Goal: Navigation & Orientation: Find specific page/section

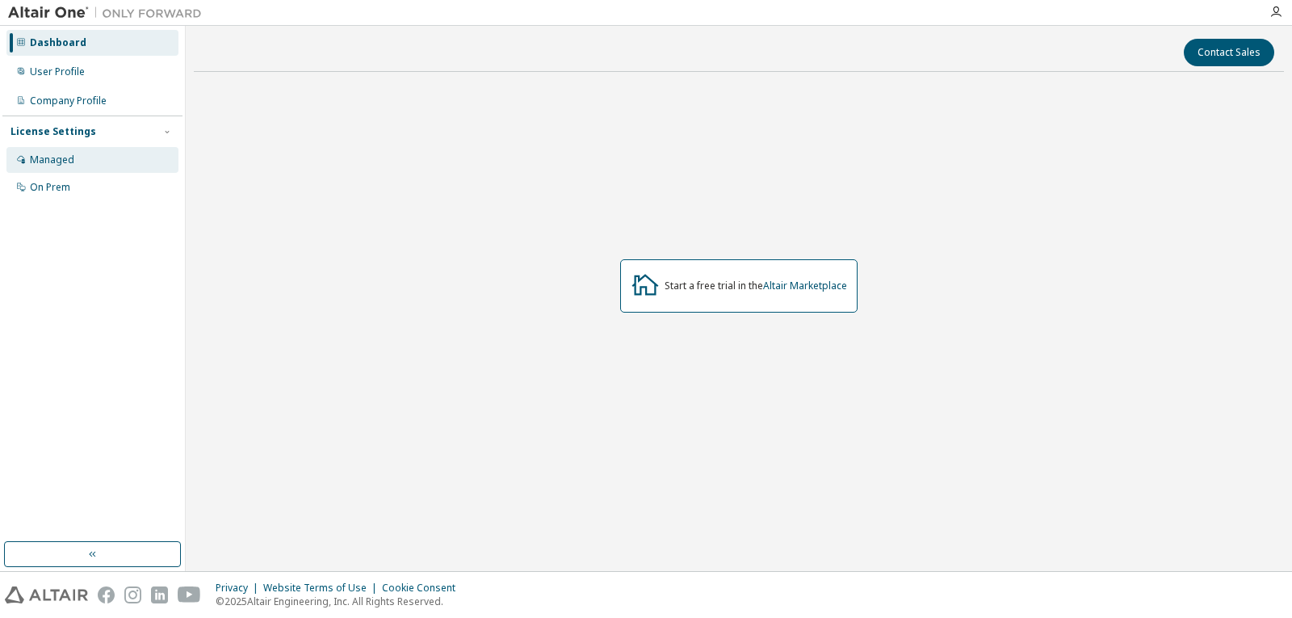
click at [79, 165] on div "Managed" at bounding box center [92, 160] width 172 height 26
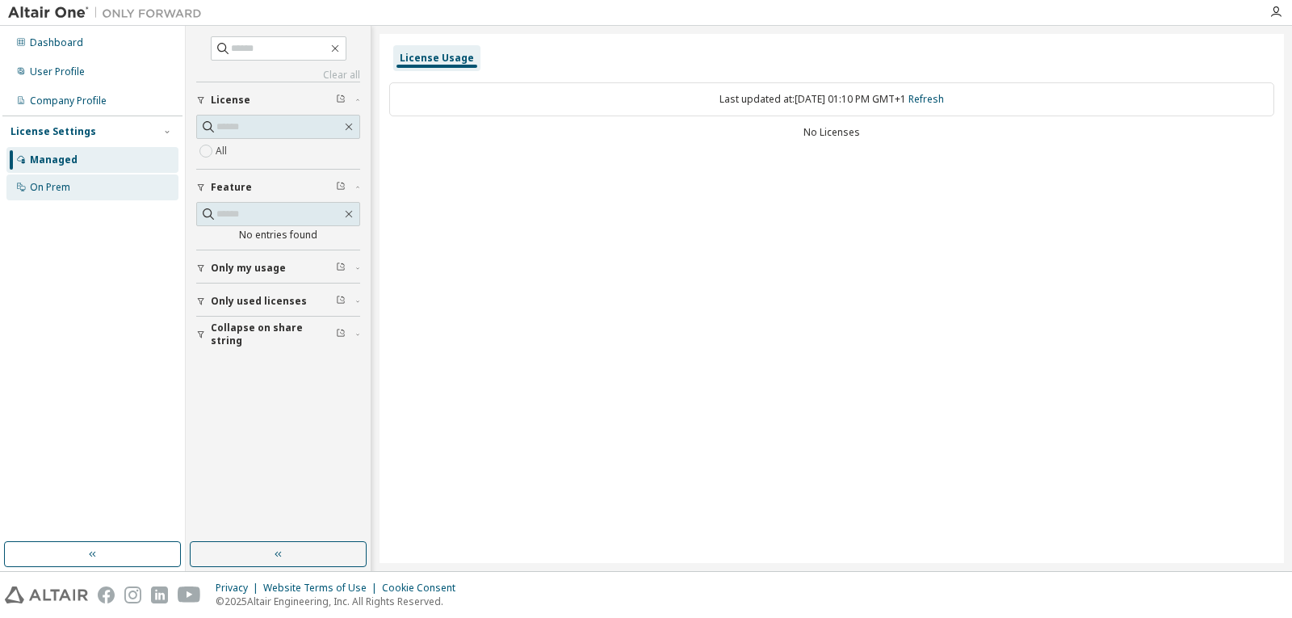
click at [82, 184] on div "On Prem" at bounding box center [92, 187] width 172 height 26
